Goal: Task Accomplishment & Management: Manage account settings

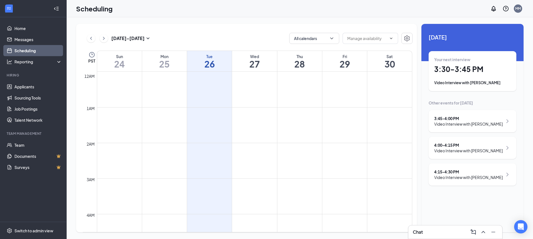
click at [463, 168] on div "4:15 - 4:30 PM Video Interview with [PERSON_NAME]" at bounding box center [473, 174] width 88 height 22
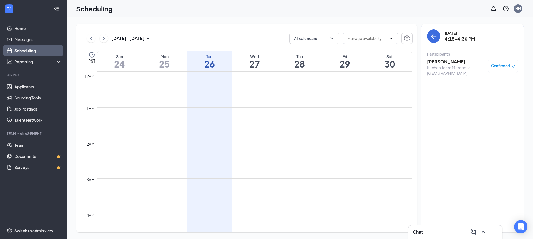
scroll to position [471, 0]
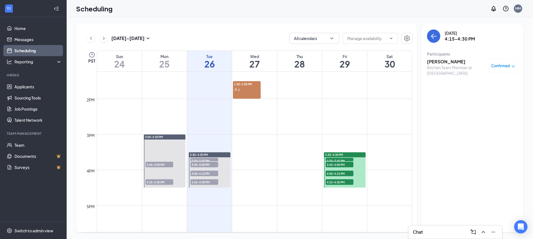
click at [438, 61] on h3 "[PERSON_NAME]" at bounding box center [456, 62] width 58 height 6
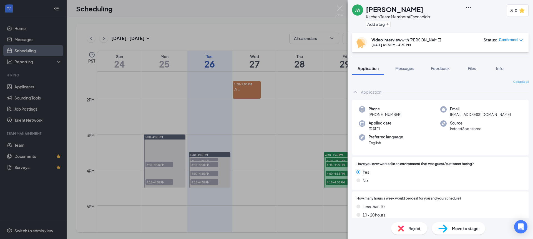
scroll to position [0, 0]
click at [439, 66] on span "Feedback" at bounding box center [440, 68] width 19 height 5
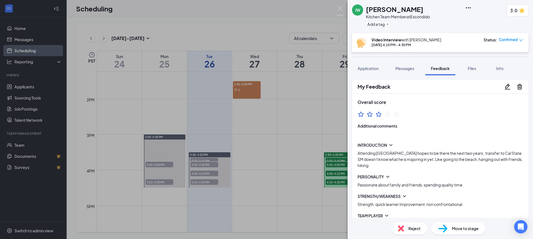
scroll to position [125, 0]
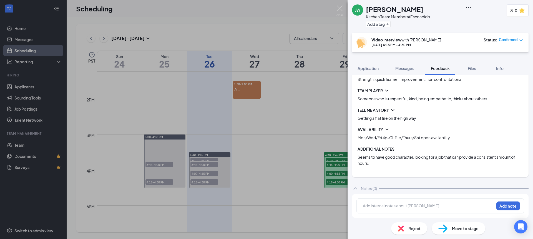
click at [464, 226] on span "Move to stage" at bounding box center [465, 228] width 27 height 6
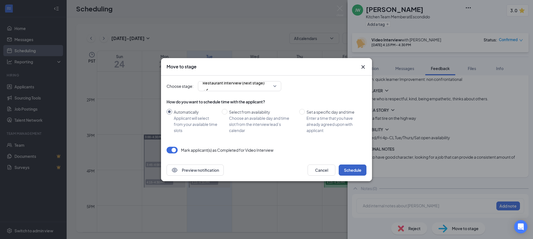
click at [356, 171] on button "Schedule" at bounding box center [353, 169] width 28 height 11
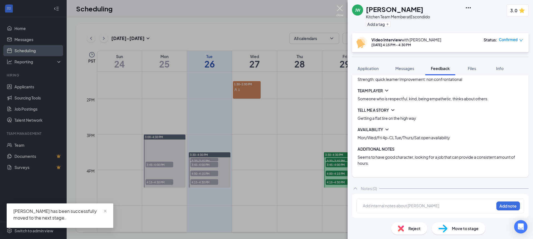
click at [337, 8] on img at bounding box center [340, 11] width 7 height 11
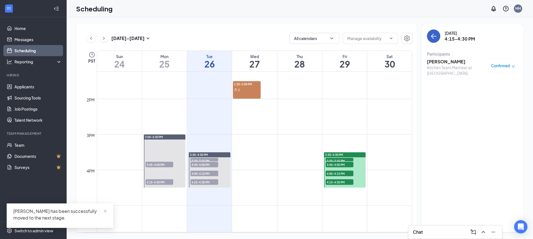
click at [431, 36] on icon "ArrowLeft" at bounding box center [434, 36] width 7 height 7
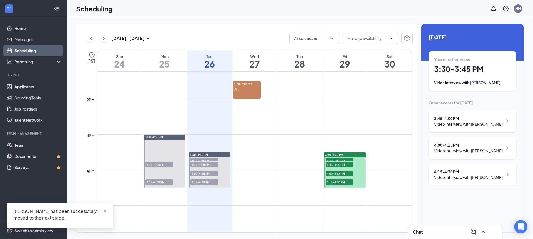
click at [468, 153] on div "Video Interview with [PERSON_NAME]" at bounding box center [469, 151] width 69 height 6
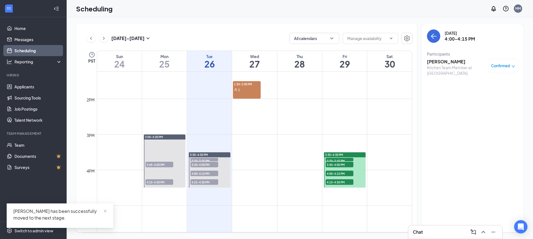
click at [438, 59] on h3 "[PERSON_NAME]" at bounding box center [456, 62] width 58 height 6
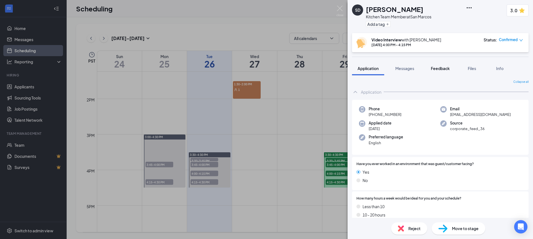
click at [440, 65] on button "Feedback" at bounding box center [441, 68] width 30 height 14
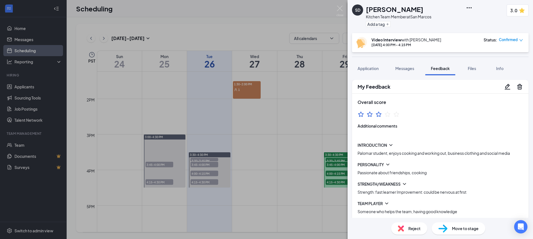
click at [505, 86] on icon "Pencil" at bounding box center [508, 86] width 7 height 7
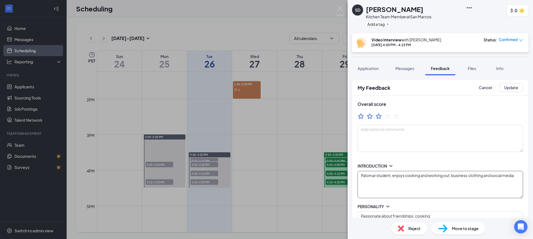
click at [453, 176] on textarea "Palomar student, enjoys cooking and working out, business clothing and social m…" at bounding box center [441, 184] width 166 height 27
type textarea "Strength: fast learner Improvement: could be nervous at first"
type textarea "At his current job as a server having to have seat multiple guests at a time an…"
type textarea "Mon-Fri open availability *does photography on weekends*"
type textarea "Palomar student, enjoys cooking and working out, hopebusiness clothing and soci…"
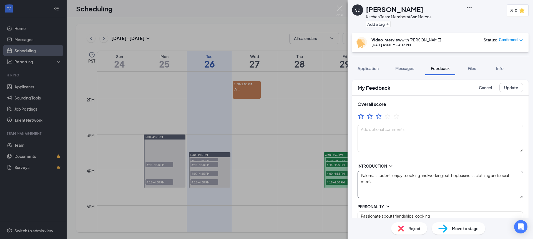
type textarea "Strength: fast learner Improvement: could be nervous at first"
type textarea "At his current job as a server having to have seat multiple guests at a time an…"
type textarea "Mon-Fri open availability *does photography on weekends*"
type textarea "Palomar student, enjoys cooking and working out, hope business clothing and soc…"
type textarea "Strength: fast learner Improvement: could be nervous at first"
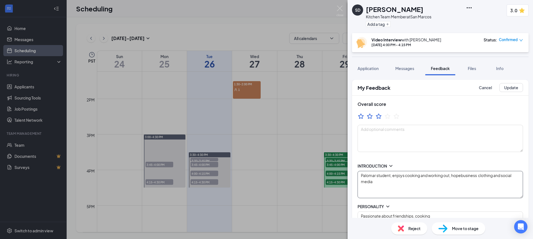
type textarea "At his current job as a server having to have seat multiple guests at a time an…"
type textarea "Mon-Fri open availability *does photography on weekends*"
type textarea "Palomar student, enjoys cooking and working out, hope tbusiness clothing and so…"
type textarea "Strength: fast learner Improvement: could be nervous at first"
type textarea "At his current job as a server having to have seat multiple guests at a time an…"
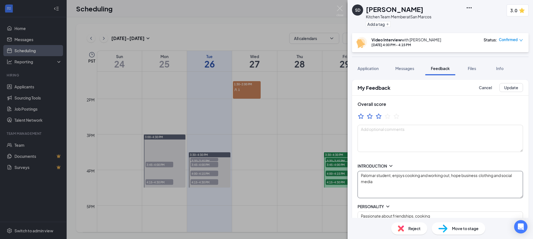
type textarea "Mon-Fri open availability *does photography on weekends*"
type textarea "Palomar student, enjoys cooking and working out, hope tobusiness clothing and s…"
type textarea "Strength: fast learner Improvement: could be nervous at first"
type textarea "At his current job as a server having to have seat multiple guests at a time an…"
type textarea "Mon-Fri open availability *does photography on weekends*"
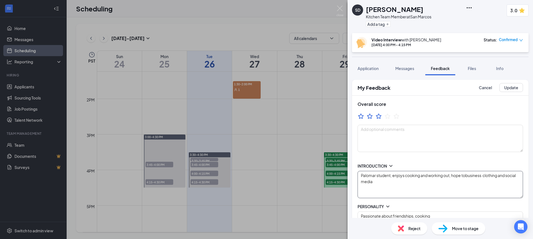
type textarea "Palomar student, enjoys cooking and working out, hope to business clothing and …"
type textarea "Strength: fast learner Improvement: could be nervous at first"
type textarea "At his current job as a server having to have seat multiple guests at a time an…"
type textarea "Mon-Fri open availability *does photography on weekends*"
type textarea "Palomar student, enjoys cooking and working out, hope to obusiness clothing and…"
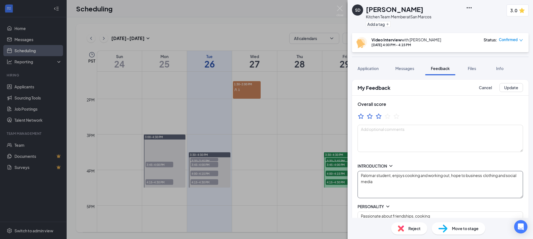
type textarea "Strength: fast learner Improvement: could be nervous at first"
type textarea "At his current job as a server having to have seat multiple guests at a time an…"
type textarea "Mon-Fri open availability *does photography on weekends*"
type textarea "Palomar student, enjoys cooking and working out, hope to owbusiness clothing an…"
type textarea "Strength: fast learner Improvement: could be nervous at first"
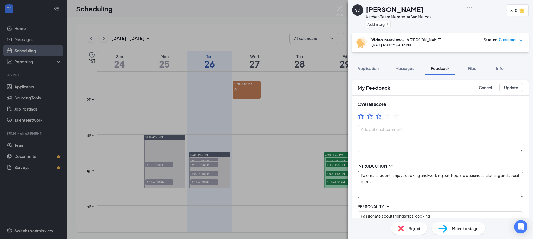
type textarea "At his current job as a server having to have seat multiple guests at a time an…"
type textarea "Mon-Fri open availability *does photography on weekends*"
type textarea "Palomar student, enjoys cooking and working out, hope to ownbusiness clothing a…"
type textarea "Strength: fast learner Improvement: could be nervous at first"
type textarea "At his current job as a server having to have seat multiple guests at a time an…"
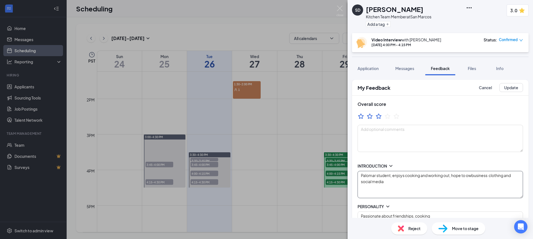
type textarea "Mon-Fri open availability *does photography on weekends*"
type textarea "Palomar student, enjoys cooking and working out, hope to own business clothing …"
type textarea "Strength: fast learner Improvement: could be nervous at first"
type textarea "At his current job as a server having to have seat multiple guests at a time an…"
type textarea "Mon-Fri open availability *does photography on weekends*"
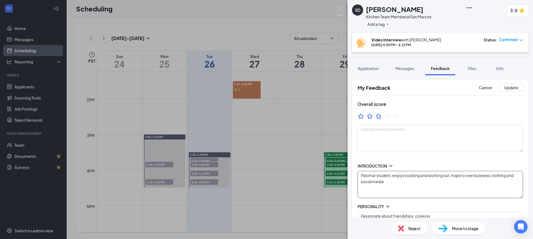
type textarea "Palomar student, enjoys cooking and working out, hope to own abusiness clothing…"
type textarea "Strength: fast learner Improvement: could be nervous at first"
type textarea "At his current job as a server having to have seat multiple guests at a time an…"
type textarea "Mon-Fri open availability *does photography on weekends*"
type textarea "Palomar student, enjoys cooking and working out, hope to own a business clothin…"
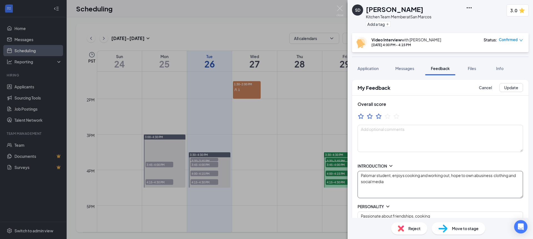
type textarea "Strength: fast learner Improvement: could be nervous at first"
type textarea "At his current job as a server having to have seat multiple guests at a time an…"
type textarea "Mon-Fri open availability *does photography on weekends*"
click at [497, 174] on textarea "Palomar student, enjoys cooking and working out, hope to own a business clothin…" at bounding box center [441, 184] width 166 height 27
type textarea "Palomar student, enjoys cooking and working out, hope to own a business eclothi…"
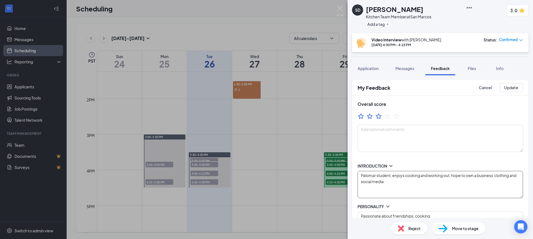
type textarea "Strength: fast learner Improvement: could be nervous at first"
type textarea "At his current job as a server having to have seat multiple guests at a time an…"
type textarea "Mon-Fri open availability *does photography on weekends*"
type textarea "Palomar student, enjoys cooking and working out, hope to own a business eicloth…"
type textarea "Strength: fast learner Improvement: could be nervous at first"
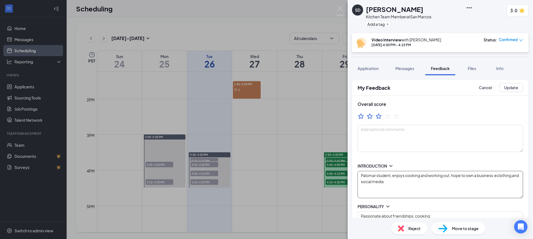
type textarea "At his current job as a server having to have seat multiple guests at a time an…"
type textarea "Mon-Fri open availability *does photography on weekends*"
type textarea "Palomar student, enjoys cooking and working out, hope to own a business eitclot…"
type textarea "Strength: fast learner Improvement: could be nervous at first"
type textarea "At his current job as a server having to have seat multiple guests at a time an…"
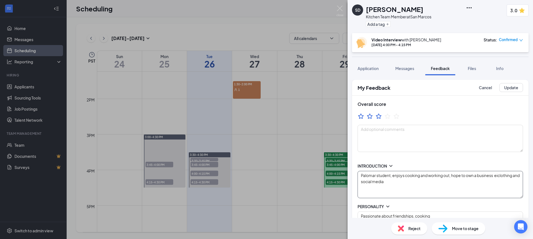
type textarea "Mon-Fri open availability *does photography on weekends*"
type textarea "Palomar student, enjoys cooking and working out, hope to own a business eithclo…"
type textarea "Strength: fast learner Improvement: could be nervous at first"
type textarea "At his current job as a server having to have seat multiple guests at a time an…"
type textarea "Mon-Fri open availability *does photography on weekends*"
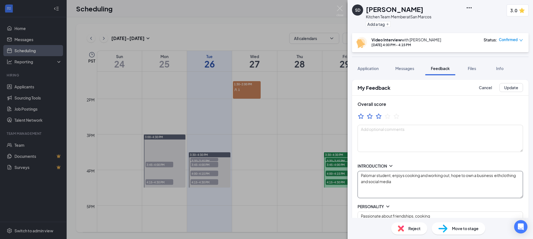
type textarea "Palomar student, enjoys cooking and working out, hope to own a business eithecl…"
type textarea "Strength: fast learner Improvement: could be nervous at first"
type textarea "At his current job as a server having to have seat multiple guests at a time an…"
type textarea "Mon-Fri open availability *does photography on weekends*"
type textarea "Palomar student, enjoys cooking and working out, hope to own a business eitherc…"
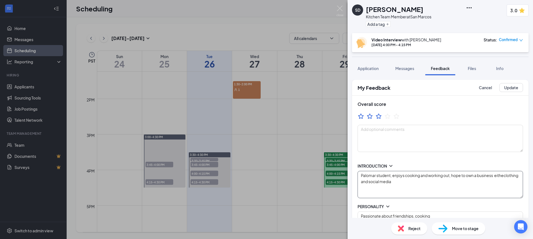
type textarea "Strength: fast learner Improvement: could be nervous at first"
type textarea "At his current job as a server having to have seat multiple guests at a time an…"
type textarea "Mon-Fri open availability *does photography on weekends*"
type textarea "Palomar student, enjoys cooking and working out, hope to own a business either …"
type textarea "Strength: fast learner Improvement: could be nervous at first"
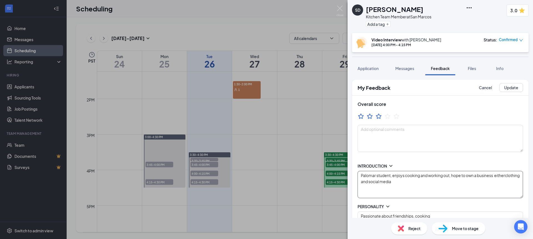
type textarea "At his current job as a server having to have seat multiple guests at a time an…"
type textarea "Mon-Fri open availability *does photography on weekends*"
click at [408, 184] on textarea "Palomar student, enjoys cooking and working out, hope to own a business either …" at bounding box center [441, 184] width 166 height 27
type textarea "Palomar student, enjoys cooking and working out, hope to own a business either …"
type textarea "Strength: fast learner Improvement: could be nervous at first"
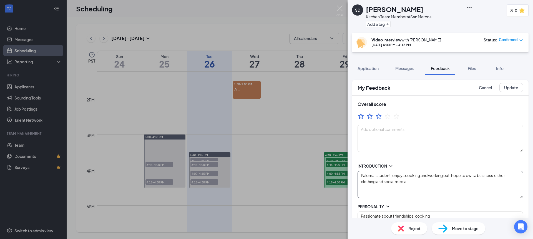
type textarea "At his current job as a server having to have seat multiple guests at a time an…"
type textarea "Mon-Fri open availability *does photography on weekends*"
click at [462, 175] on textarea "Palomar student, enjoys cooking and working out, hope to own a business either …" at bounding box center [441, 184] width 166 height 27
type textarea "Palomar student, enjoys cooking and working out, hopes to own a business either…"
type textarea "Strength: fast learner Improvement: could be nervous at first"
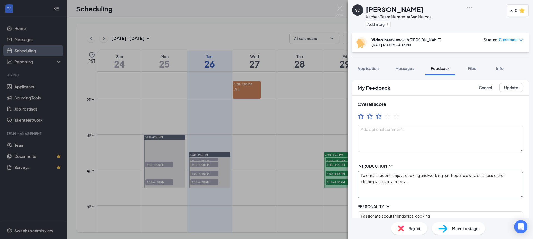
type textarea "At his current job as a server having to have seat multiple guests at a time an…"
type textarea "Mon-Fri open availability *does photography on weekends*"
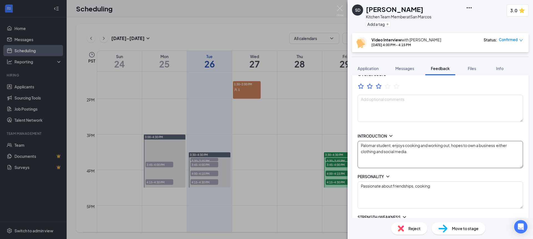
scroll to position [31, 0]
type textarea "Palomar student, enjoys cooking and working out, hopes to own a business either…"
click at [436, 185] on textarea "Passionate about friendships, cooking" at bounding box center [441, 193] width 166 height 27
type textarea "Passionate about friendships, cooking."
type textarea "Strength: fast learner Improvement: could be nervous at first"
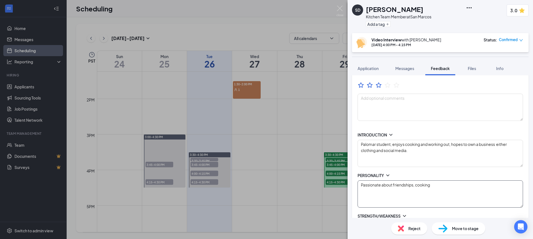
type textarea "At his current job as a server having to have seat multiple guests at a time an…"
type textarea "Mon-Fri open availability *does photography on weekends*"
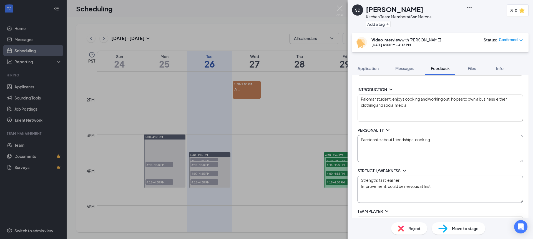
type textarea "Passionate about friendships, cooking."
drag, startPoint x: 400, startPoint y: 187, endPoint x: 461, endPoint y: 187, distance: 61.7
click at [461, 187] on textarea "Strength: fast learner Improvement: could be nervous at first" at bounding box center [441, 189] width 166 height 27
type textarea "Strength: fast learner Improvement: could g"
type textarea "At his current job as a server having to have seat multiple guests at a time an…"
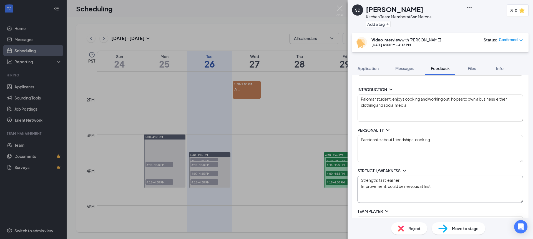
type textarea "Mon-Fri open availability *does photography on weekends*"
type textarea "Strength: fast learner Improvement: could gt"
type textarea "At his current job as a server having to have seat multiple guests at a time an…"
type textarea "Mon-Fri open availability *does photography on weekends*"
type textarea "Strength: fast learner Improvement: could gte"
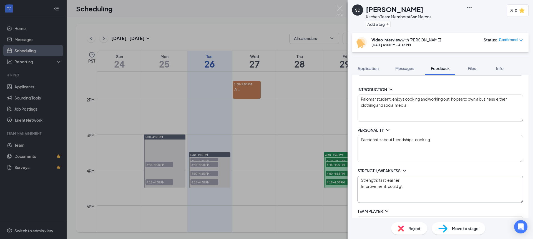
type textarea "At his current job as a server having to have seat multiple guests at a time an…"
type textarea "Mon-Fri open availability *does photography on weekends*"
type textarea "Strength: fast learner Improvement: could gt"
type textarea "At his current job as a server having to have seat multiple guests at a time an…"
type textarea "Mon-Fri open availability *does photography on weekends*"
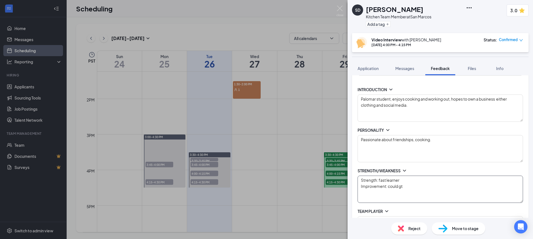
type textarea "Strength: fast learner Improvement: could g"
type textarea "At his current job as a server having to have seat multiple guests at a time an…"
type textarea "Mon-Fri open availability *does photography on weekends*"
type textarea "Strength: fast learner Improvement: could ge"
type textarea "At his current job as a server having to have seat multiple guests at a time an…"
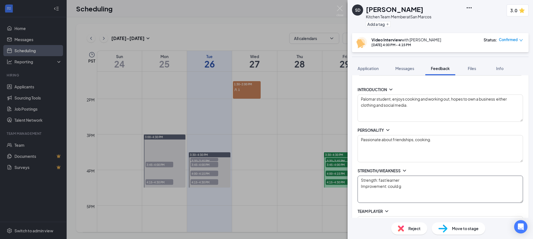
type textarea "Mon-Fri open availability *does photography on weekends*"
type textarea "Strength: fast learner Improvement: could get"
type textarea "At his current job as a server having to have seat multiple guests at a time an…"
type textarea "Mon-Fri open availability *does photography on weekends*"
type textarea "Strength: fast learner Improvement: could get"
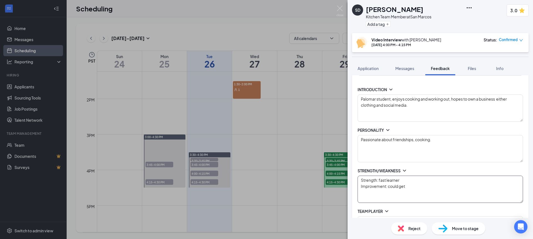
type textarea "At his current job as a server having to have seat multiple guests at a time an…"
type textarea "Mon-Fri open availability *does photography on weekends*"
type textarea "Strength: fast learner Improvement: could get n"
type textarea "At his current job as a server having to have seat multiple guests at a time an…"
type textarea "Mon-Fri open availability *does photography on weekends*"
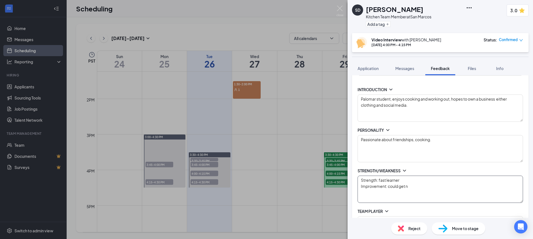
type textarea "Strength: fast learner Improvement: could get ne"
type textarea "At his current job as a server having to have seat multiple guests at a time an…"
type textarea "Mon-Fri open availability *does photography on weekends*"
type textarea "Strength: fast learner Improvement: could get ner"
type textarea "At his current job as a server having to have seat multiple guests at a time an…"
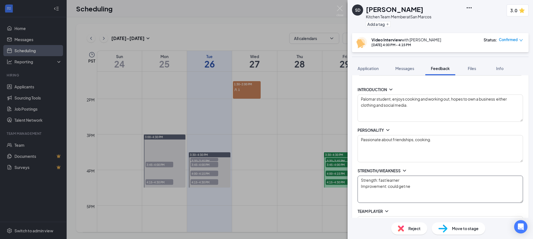
type textarea "Mon-Fri open availability *does photography on weekends*"
type textarea "Strength: fast learner Improvement: could get nerv"
type textarea "At his current job as a server having to have seat multiple guests at a time an…"
type textarea "Mon-Fri open availability *does photography on weekends*"
type textarea "Strength: fast learner Improvement: could get nervo"
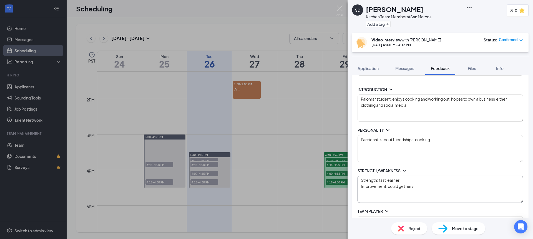
type textarea "At his current job as a server having to have seat multiple guests at a time an…"
type textarea "Mon-Fri open availability *does photography on weekends*"
type textarea "Strength: fast learner Improvement: could get nervou"
type textarea "At his current job as a server having to have seat multiple guests at a time an…"
type textarea "Mon-Fri open availability *does photography on weekends*"
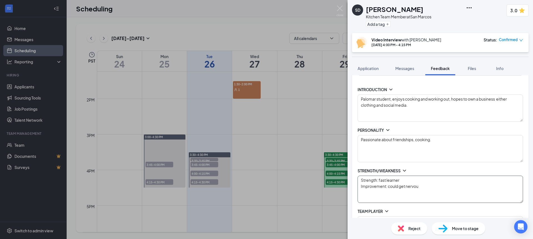
type textarea "Strength: fast learner Improvement: could get nervous"
type textarea "At his current job as a server having to have seat multiple guests at a time an…"
type textarea "Mon-Fri open availability *does photography on weekends*"
type textarea "Strength: fast learner Improvement: could get nervous"
type textarea "At his current job as a server having to have seat multiple guests at a time an…"
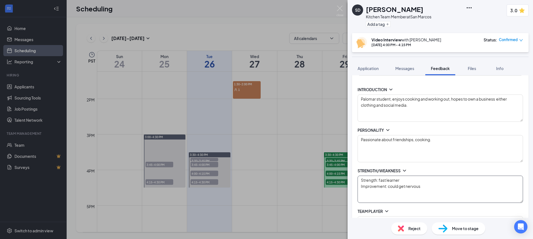
type textarea "Mon-Fri open availability *does photography on weekends*"
type textarea "Strength: fast learner Improvement: could get nervous a"
type textarea "At his current job as a server having to have seat multiple guests at a time an…"
type textarea "Mon-Fri open availability *does photography on weekends*"
type textarea "Strength: fast learner Improvement: could get nervous at"
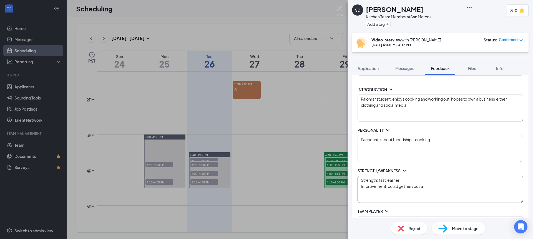
type textarea "At his current job as a server having to have seat multiple guests at a time an…"
type textarea "Mon-Fri open availability *does photography on weekends*"
type textarea "Strength: fast learner Improvement: could get nervous at"
type textarea "At his current job as a server having to have seat multiple guests at a time an…"
type textarea "Mon-Fri open availability *does photography on weekends*"
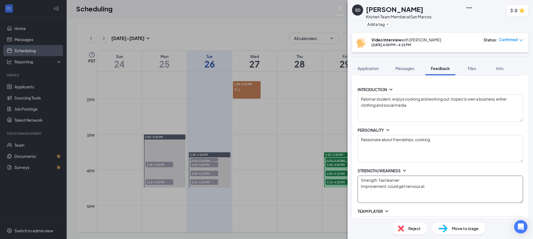
type textarea "Strength: fast learner Improvement: could get nervous at t"
type textarea "At his current job as a server having to have seat multiple guests at a time an…"
type textarea "Mon-Fri open availability *does photography on weekends*"
type textarea "Strength: fast learner Improvement: could get nervous at ti"
type textarea "At his current job as a server having to have seat multiple guests at a time an…"
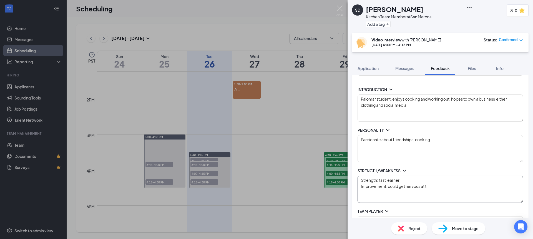
type textarea "Mon-Fri open availability *does photography on weekends*"
type textarea "Strength: fast learner Improvement: could get nervous at [PERSON_NAME]"
type textarea "At his current job as a server having to have seat multiple guests at a time an…"
type textarea "Mon-Fri open availability *does photography on weekends*"
type textarea "Strength: fast learner Improvement: could get nervous at time"
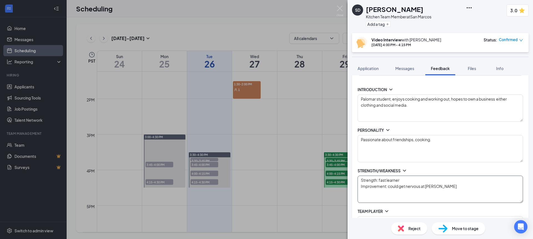
type textarea "At his current job as a server having to have seat multiple guests at a time an…"
type textarea "Mon-Fri open availability *does photography on weekends*"
type textarea "Strength: fast learner Improvement: could get nervous at times"
type textarea "At his current job as a server having to have seat multiple guests at a time an…"
type textarea "Mon-Fri open availability *does photography on weekends*"
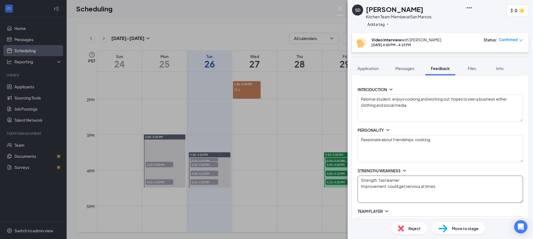
type textarea "Strength: fast learner Improvement: could get nervous at times"
type textarea "At his current job as a server having to have seat multiple guests at a time an…"
type textarea "Mon-Fri open availability *does photography on weekends*"
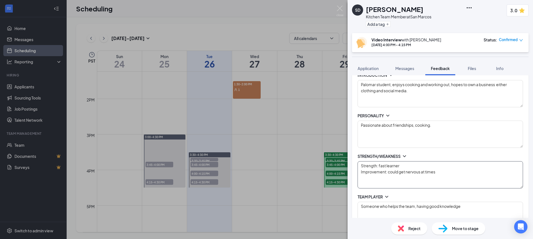
scroll to position [90, 0]
type textarea "Strength: fast learner Improvement: could get nervous at times w"
type textarea "At his current job as a server having to have seat multiple guests at a time an…"
type textarea "Mon-Fri open availability *does photography on weekends*"
type textarea "Strength: fast learner Improvement: could get nervous at times"
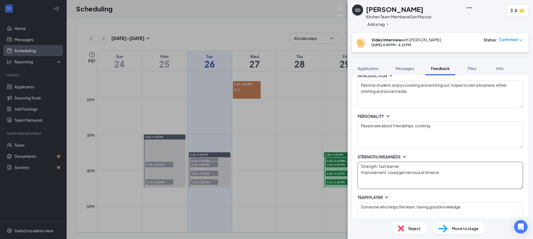
type textarea "At his current job as a server having to have seat multiple guests at a time an…"
type textarea "Mon-Fri open availability *does photography on weekends*"
type textarea "Strength: fast learner Improvement: could get nervous at times e"
type textarea "At his current job as a server having to have seat multiple guests at a time an…"
type textarea "Mon-Fri open availability *does photography on weekends*"
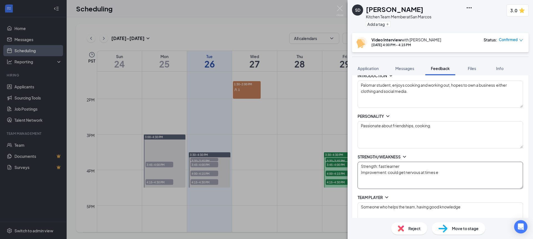
type textarea "Strength: fast learner Improvement: could get nervous at times ep"
type textarea "At his current job as a server having to have seat multiple guests at a time an…"
type textarea "Mon-Fri open availability *does photography on weekends*"
type textarea "Strength: fast learner Improvement: could get nervous at times eps"
type textarea "At his current job as a server having to have seat multiple guests at a time an…"
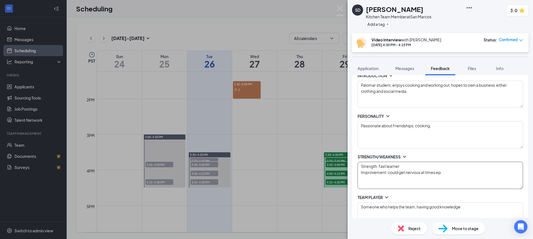
type textarea "Mon-Fri open availability *does photography on weekends*"
type textarea "Strength: fast learner Improvement: could get nervous at times ep"
type textarea "At his current job as a server having to have seat multiple guests at a time an…"
type textarea "Mon-Fri open availability *does photography on weekends*"
type textarea "Strength: fast learner Improvement: could get nervous at times e"
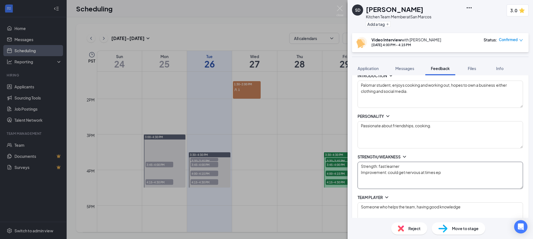
type textarea "At his current job as a server having to have seat multiple guests at a time an…"
type textarea "Mon-Fri open availability *does photography on weekends*"
type textarea "Strength: fast learner Improvement: could get nervous at times es"
type textarea "At his current job as a server having to have seat multiple guests at a time an…"
type textarea "Mon-Fri open availability *does photography on weekends*"
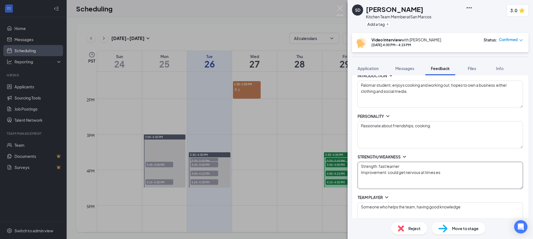
type textarea "Strength: fast learner Improvement: could get nervous at times e"
type textarea "At his current job as a server having to have seat multiple guests at a time an…"
type textarea "Mon-Fri open availability *does photography on weekends*"
type textarea "Strength: fast learner Improvement: could get nervous at times"
type textarea "At his current job as a server having to have seat multiple guests at a time an…"
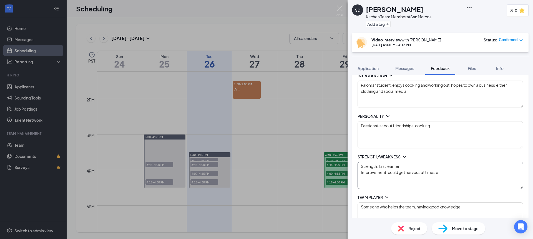
type textarea "Mon-Fri open availability *does photography on weekends*"
type textarea "Strength: fast learner Improvement: could get nervous at times e"
type textarea "At his current job as a server having to have seat multiple guests at a time an…"
type textarea "Mon-Fri open availability *does photography on weekends*"
type textarea "Strength: fast learner Improvement: could get nervous at times es"
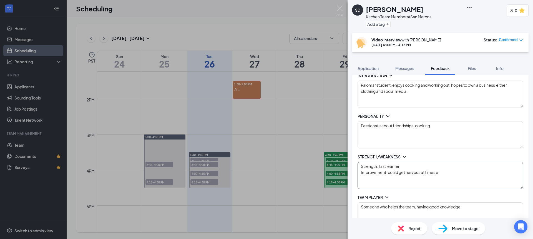
type textarea "At his current job as a server having to have seat multiple guests at a time an…"
type textarea "Mon-Fri open availability *does photography on weekends*"
drag, startPoint x: 388, startPoint y: 173, endPoint x: 451, endPoint y: 172, distance: 63.3
click at [451, 172] on textarea "Strength: fast learner Improvement: could get nervous at times" at bounding box center [441, 175] width 166 height 27
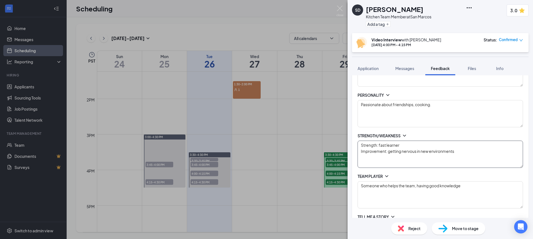
scroll to position [113, 0]
click at [467, 185] on textarea "Someone who helps the team, having good knowledge" at bounding box center [441, 192] width 166 height 27
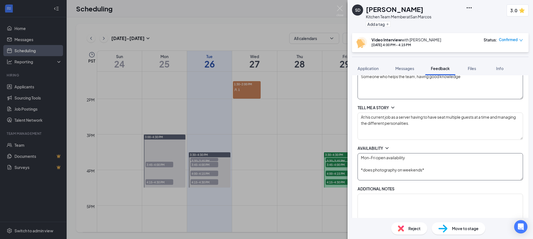
scroll to position [220, 0]
click at [430, 127] on textarea "At his current job as a server having to have seat multiple guests at a time an…" at bounding box center [441, 126] width 166 height 27
drag, startPoint x: 385, startPoint y: 125, endPoint x: 423, endPoint y: 124, distance: 37.5
click at [423, 124] on textarea "At his current job as a server having to have seat multiple guests at a time an…" at bounding box center [441, 126] width 166 height 27
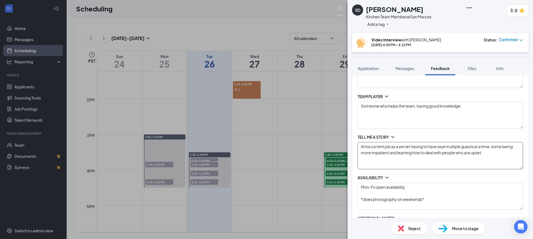
scroll to position [190, 0]
click at [460, 107] on textarea "Someone who helps the team, having good knowledge" at bounding box center [441, 116] width 166 height 27
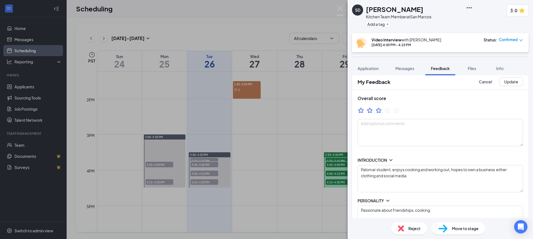
scroll to position [0, 0]
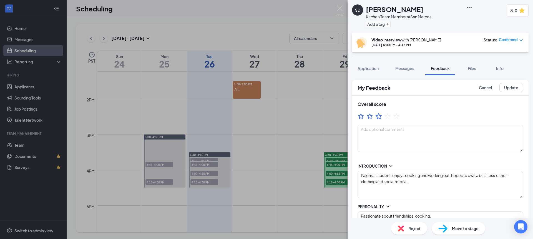
click at [378, 117] on icon "StarBorder" at bounding box center [379, 116] width 6 height 6
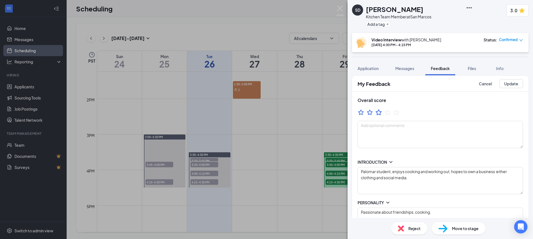
click at [379, 114] on icon "StarBorder" at bounding box center [379, 112] width 6 height 6
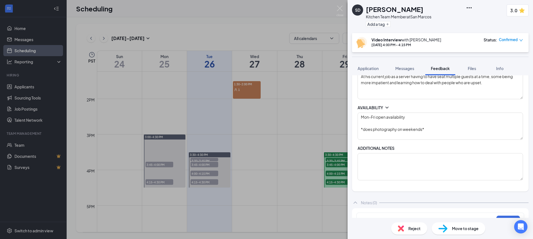
scroll to position [275, 0]
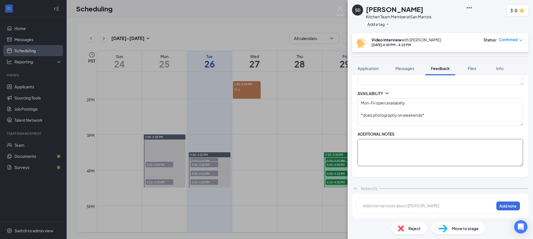
click at [402, 146] on textarea at bounding box center [441, 152] width 166 height 27
drag, startPoint x: 391, startPoint y: 143, endPoint x: 337, endPoint y: 141, distance: 53.9
click at [337, 141] on div "SD [PERSON_NAME] Kitchen Team Member at [GEOGRAPHIC_DATA] Add a tag 3.0 Video I…" at bounding box center [266, 119] width 533 height 239
click at [460, 143] on textarea "Honestly passing him through since we are in need of" at bounding box center [441, 152] width 166 height 27
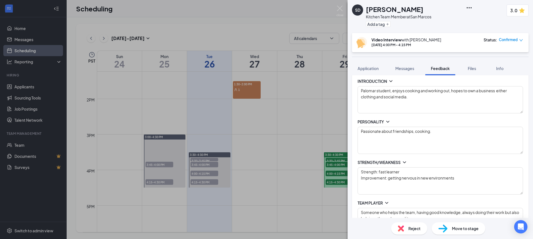
scroll to position [0, 0]
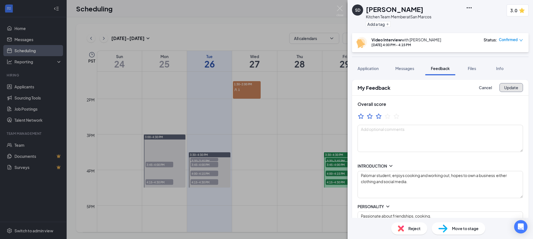
click at [507, 89] on button "Update" at bounding box center [512, 87] width 24 height 9
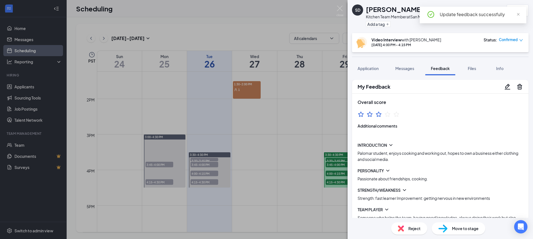
click at [445, 223] on div "Move to stage" at bounding box center [459, 228] width 54 height 12
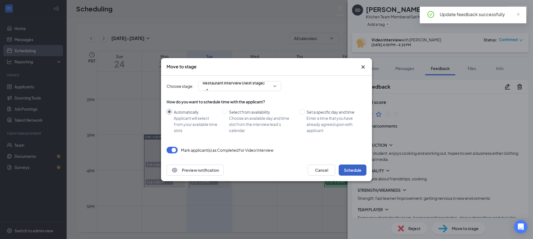
click at [352, 172] on button "Schedule" at bounding box center [353, 169] width 28 height 11
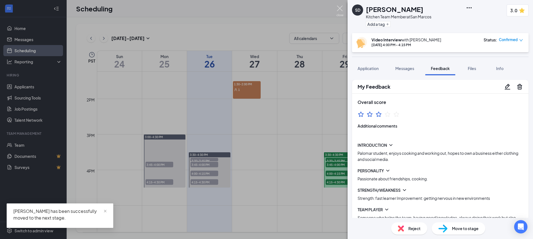
click at [338, 8] on img at bounding box center [340, 11] width 7 height 11
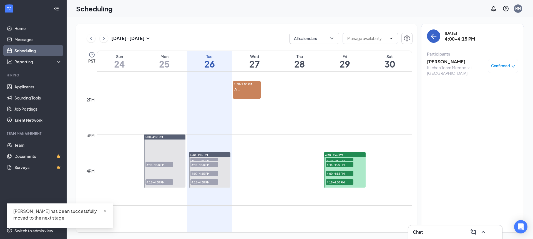
click at [431, 39] on icon "ArrowLeft" at bounding box center [434, 36] width 7 height 7
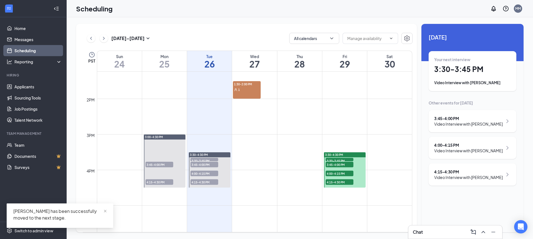
click at [460, 119] on div "3:45 - 4:00 PM" at bounding box center [469, 119] width 69 height 6
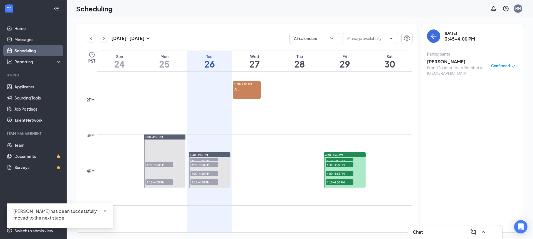
click at [434, 61] on h3 "[PERSON_NAME]" at bounding box center [456, 62] width 58 height 6
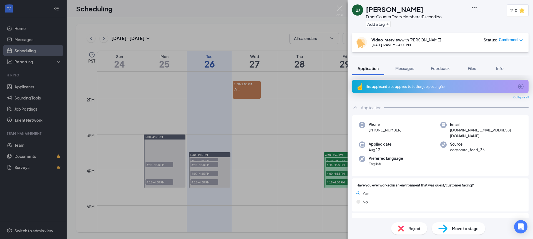
click at [411, 229] on span "Reject" at bounding box center [415, 228] width 12 height 6
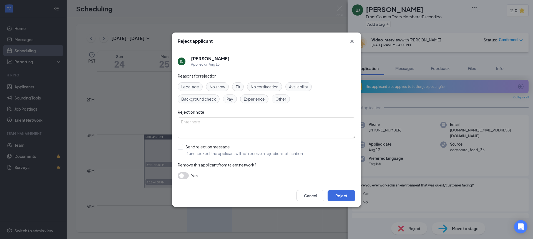
click at [240, 85] on span "Fit" at bounding box center [238, 87] width 4 height 6
click at [183, 147] on input "Send rejection message If unchecked, the applicant will not receive a rejection…" at bounding box center [241, 150] width 126 height 12
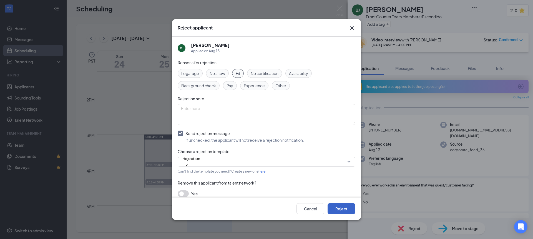
click at [351, 209] on button "Reject" at bounding box center [342, 208] width 28 height 11
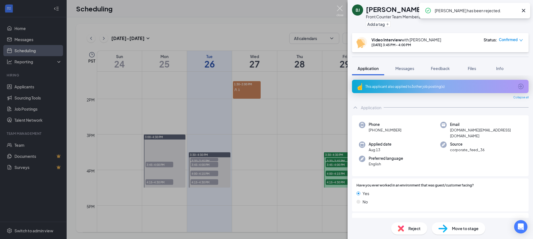
click at [337, 6] on img at bounding box center [340, 11] width 7 height 11
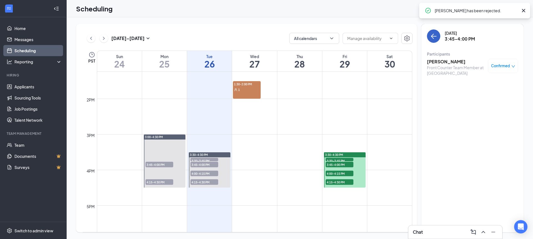
click at [438, 35] on button "back-button" at bounding box center [433, 35] width 13 height 13
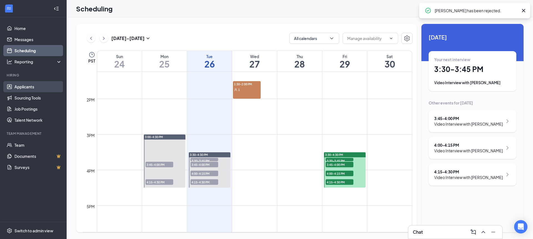
click at [41, 89] on link "Applicants" at bounding box center [38, 86] width 48 height 11
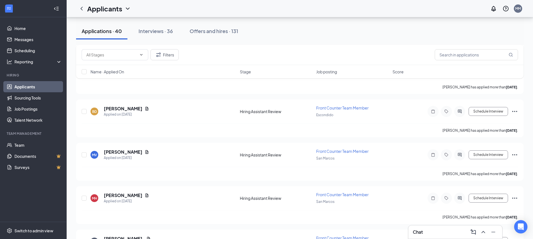
scroll to position [1613, 0]
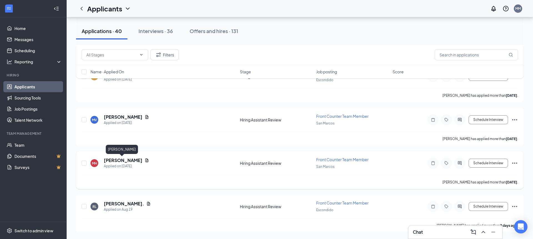
click at [125, 161] on h5 "[PERSON_NAME]" at bounding box center [123, 160] width 39 height 6
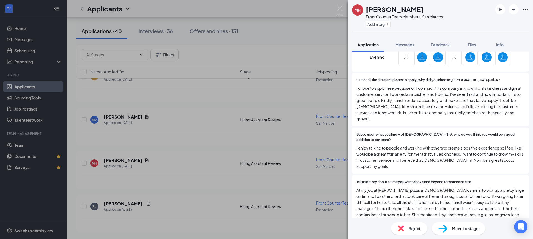
scroll to position [172, 0]
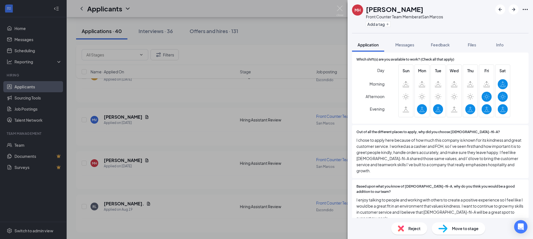
click at [419, 225] on span "Reject" at bounding box center [415, 228] width 12 height 6
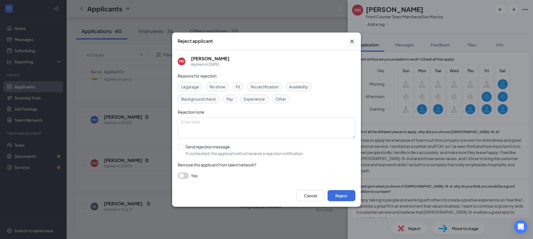
click at [305, 89] on span "Availability" at bounding box center [298, 87] width 19 height 6
click at [183, 147] on input "Send rejection message If unchecked, the applicant will not receive a rejection…" at bounding box center [241, 150] width 126 height 12
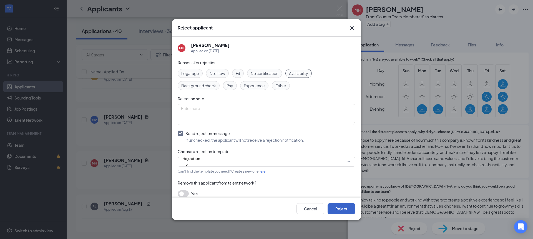
click at [346, 206] on button "Reject" at bounding box center [342, 208] width 28 height 11
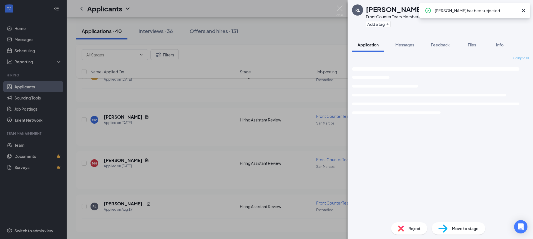
click at [343, 6] on img at bounding box center [340, 11] width 7 height 11
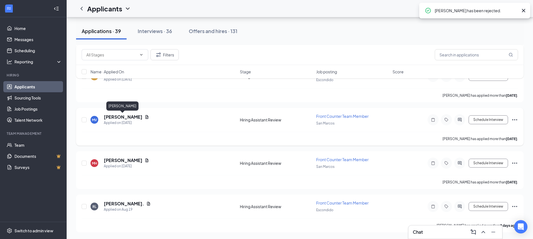
click at [125, 117] on h5 "[PERSON_NAME]" at bounding box center [123, 117] width 39 height 6
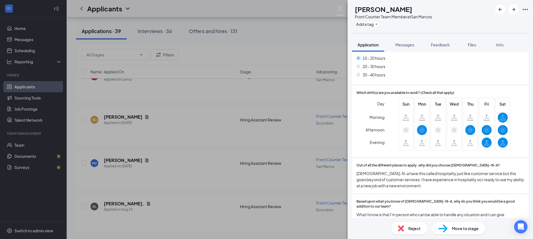
scroll to position [135, 0]
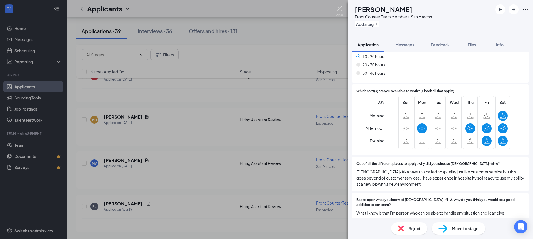
click at [340, 9] on img at bounding box center [340, 11] width 7 height 11
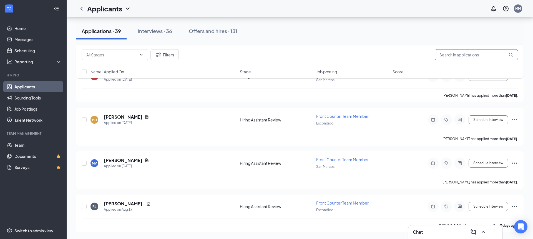
click at [466, 59] on input "text" at bounding box center [476, 54] width 83 height 11
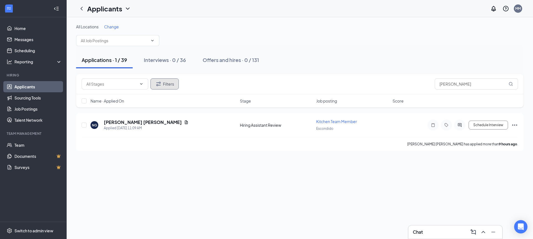
click at [155, 84] on button "Filters" at bounding box center [165, 83] width 28 height 11
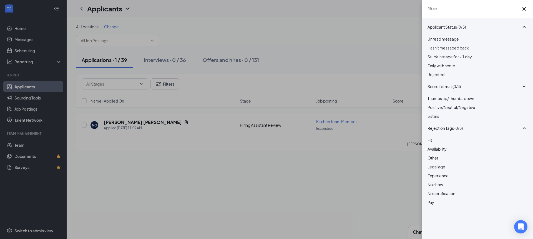
click at [431, 83] on div "Unread message Hasn't messaged back Stuck in stage for > 1 day Only with score …" at bounding box center [478, 59] width 100 height 47
click at [426, 83] on div "Applicant Status (0/5) Unread message Hasn't messaged back Stuck in stage for >…" at bounding box center [477, 128] width 111 height 221
click at [431, 71] on div at bounding box center [478, 71] width 100 height 0
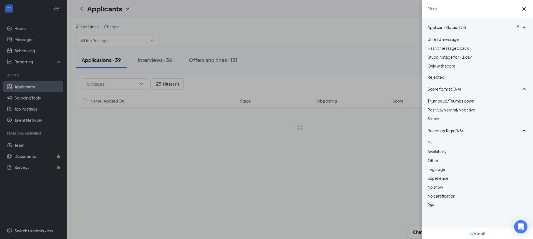
click at [369, 74] on div "Filters Applicant Status (1/5) Unread message Hasn't messaged back Stuck in sta…" at bounding box center [266, 119] width 533 height 239
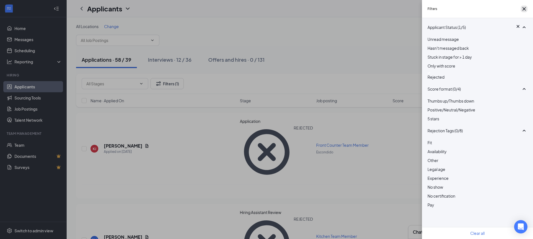
click at [525, 10] on icon "Cross" at bounding box center [524, 9] width 7 height 7
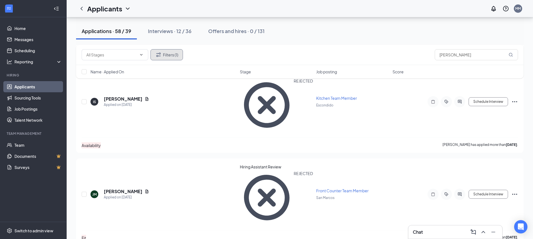
scroll to position [415, 0]
click at [453, 57] on input "[PERSON_NAME]" at bounding box center [476, 54] width 83 height 11
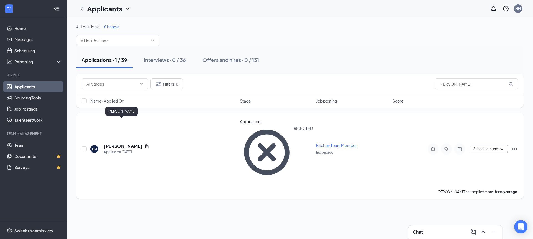
click at [117, 143] on h5 "[PERSON_NAME]" at bounding box center [123, 146] width 39 height 6
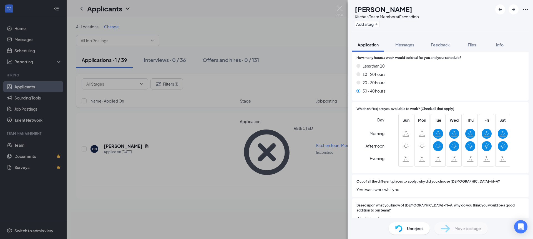
scroll to position [107, 0]
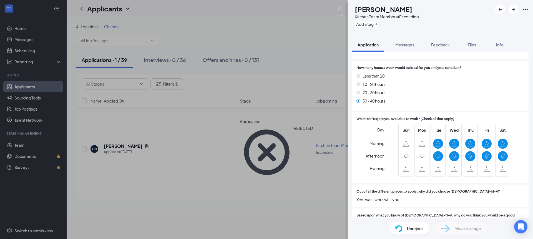
click at [341, 10] on img at bounding box center [340, 11] width 7 height 11
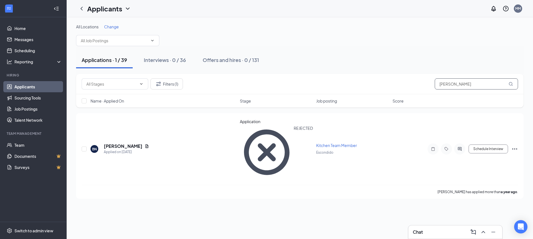
drag, startPoint x: 462, startPoint y: 88, endPoint x: 383, endPoint y: 82, distance: 78.6
click at [384, 82] on div "Filters (1) [PERSON_NAME]" at bounding box center [300, 83] width 437 height 11
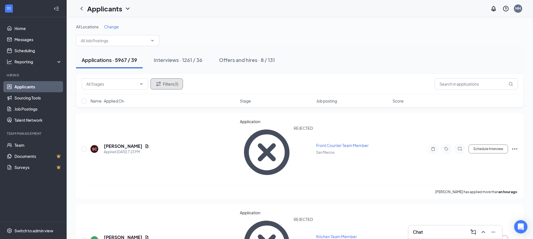
click at [171, 89] on button "Filters (1)" at bounding box center [167, 83] width 33 height 11
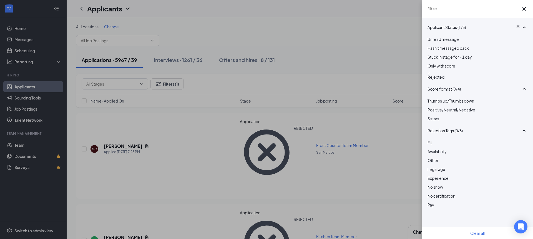
click at [433, 74] on div at bounding box center [478, 73] width 100 height 2
click at [396, 61] on div "Filters Applicant Status (1/5) Unread message Hasn't messaged back Stuck in sta…" at bounding box center [266, 119] width 533 height 239
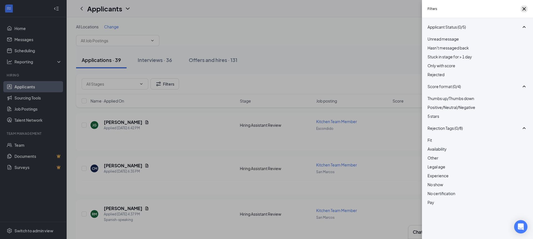
click at [524, 12] on icon "Cross" at bounding box center [524, 9] width 7 height 7
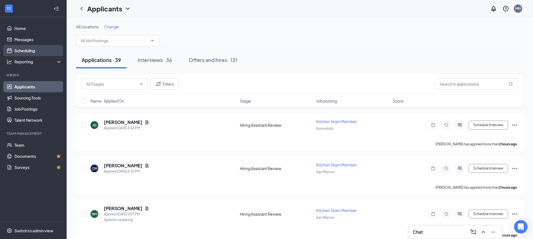
click at [31, 49] on link "Scheduling" at bounding box center [38, 50] width 48 height 11
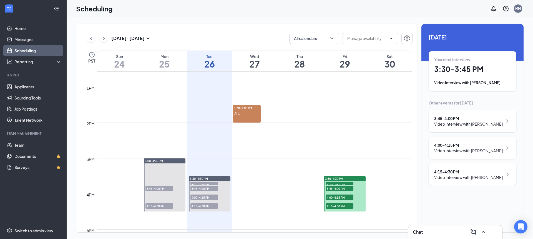
scroll to position [466, 0]
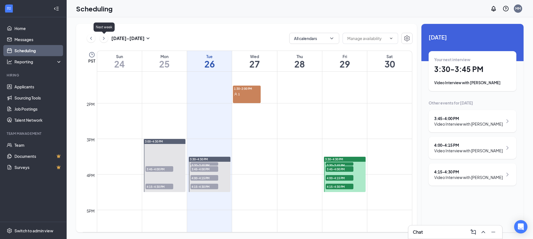
click at [105, 37] on icon "ChevronRight" at bounding box center [104, 38] width 6 height 7
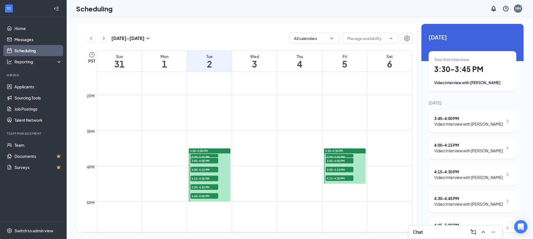
scroll to position [478, 0]
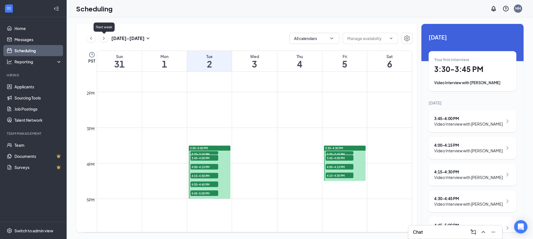
click at [105, 40] on icon "ChevronRight" at bounding box center [104, 38] width 6 height 7
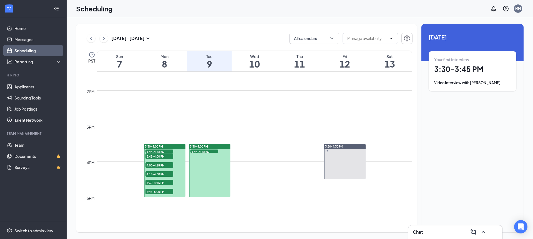
scroll to position [498, 0]
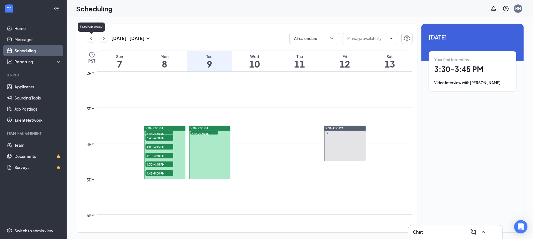
click at [92, 40] on icon "ChevronLeft" at bounding box center [91, 38] width 6 height 7
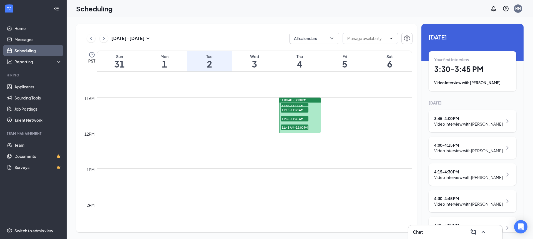
click at [105, 41] on icon "ChevronRight" at bounding box center [104, 38] width 6 height 7
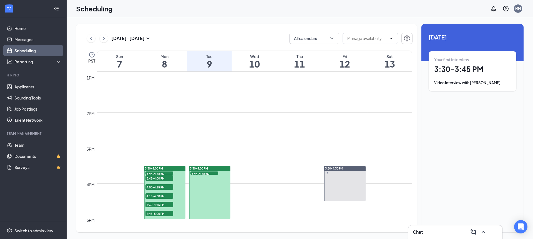
scroll to position [499, 0]
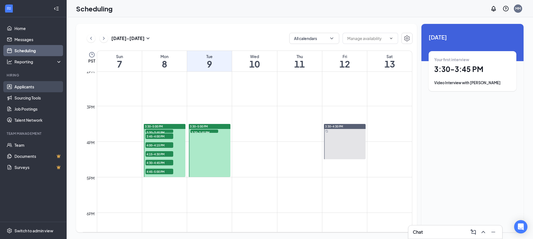
click at [27, 83] on link "Applicants" at bounding box center [38, 86] width 48 height 11
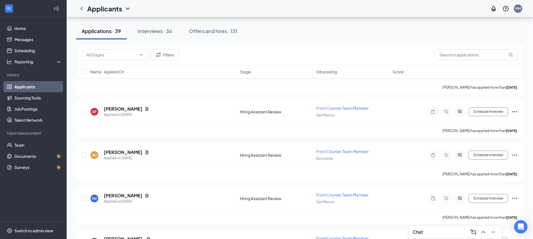
scroll to position [1570, 0]
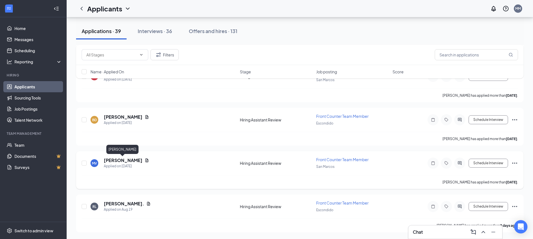
click at [120, 160] on h5 "[PERSON_NAME]" at bounding box center [123, 160] width 39 height 6
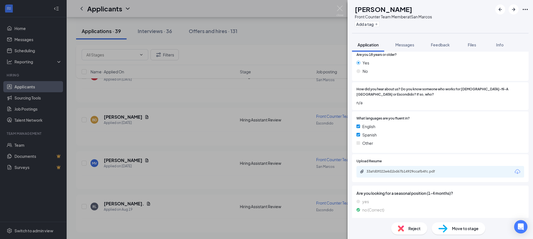
scroll to position [365, 0]
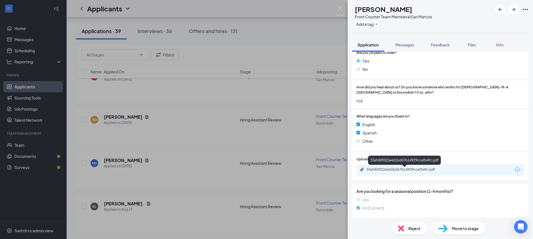
click at [391, 171] on div "33afd0f022e4d1bd67b14929ccafb4fc.pdf" at bounding box center [406, 169] width 78 height 4
